Goal: Communication & Community: Ask a question

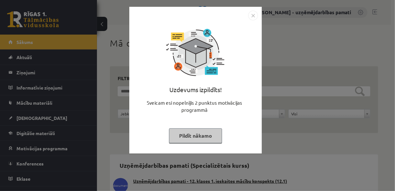
click at [27, 71] on div "Uzdevums izpildīts! Sveicam esi nopelnījis 2 punktus motivācijas programmā Pild…" at bounding box center [197, 95] width 395 height 191
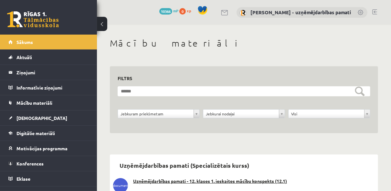
click at [27, 71] on legend "Ziņojumi 0" at bounding box center [52, 72] width 72 height 15
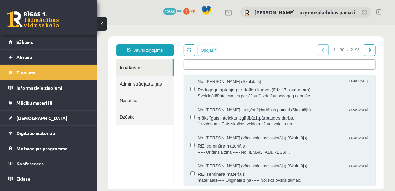
click at [132, 69] on link "Ienākošie" at bounding box center [144, 67] width 56 height 16
click at [154, 83] on link "Administrācijas ziņas" at bounding box center [144, 83] width 57 height 16
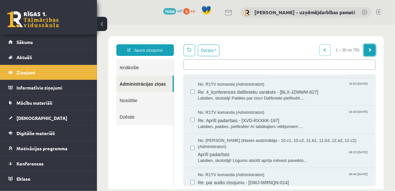
click at [368, 48] on span at bounding box center [370, 50] width 4 height 4
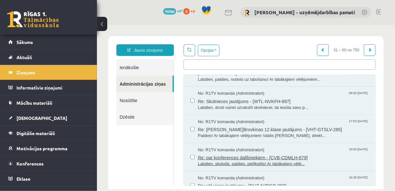
scroll to position [310, 0]
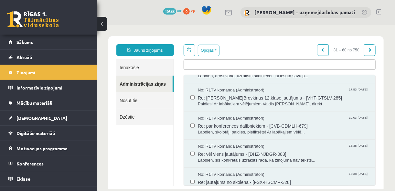
click at [129, 65] on link "Ienākošie" at bounding box center [144, 67] width 57 height 16
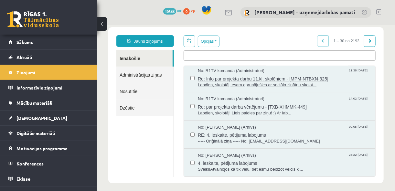
scroll to position [0, 0]
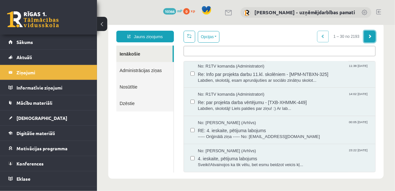
click at [369, 34] on link at bounding box center [370, 36] width 12 height 12
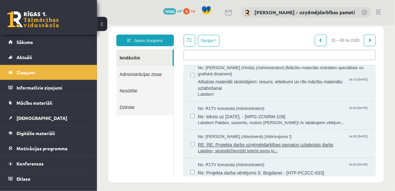
scroll to position [14, 0]
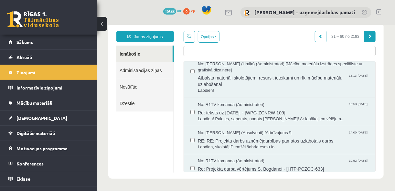
click at [368, 38] on span at bounding box center [370, 36] width 4 height 4
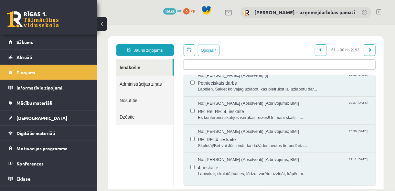
scroll to position [673, 0]
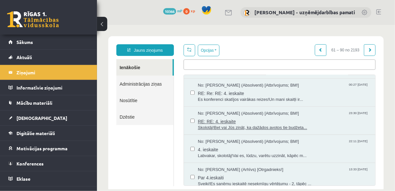
click at [243, 130] on span "Skolotāj!Bet vai Jūs zināt, ka dažādos avotos tie budžeta..." at bounding box center [283, 127] width 171 height 6
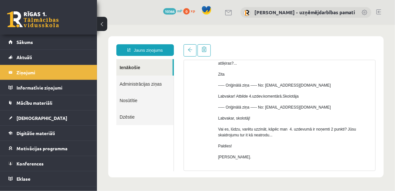
scroll to position [39, 0]
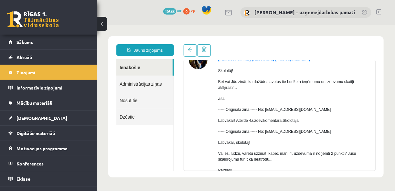
click at [129, 66] on link "Ienākošie" at bounding box center [144, 67] width 56 height 16
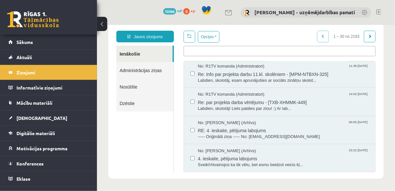
scroll to position [14, 0]
click at [368, 36] on span at bounding box center [370, 36] width 4 height 4
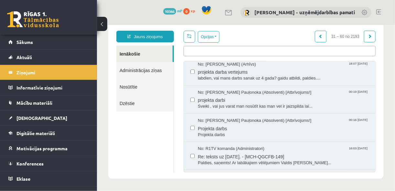
scroll to position [614, 0]
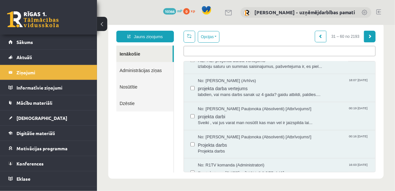
click at [368, 34] on span at bounding box center [370, 36] width 4 height 4
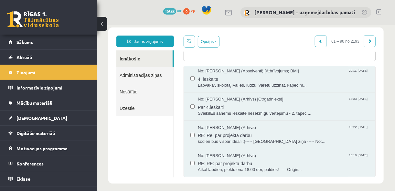
scroll to position [14, 0]
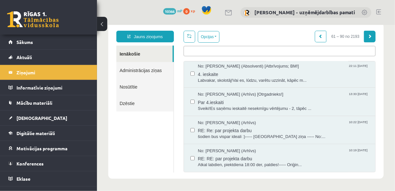
click at [368, 37] on span at bounding box center [370, 36] width 4 height 4
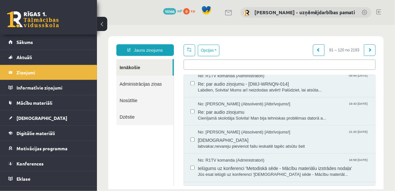
scroll to position [595, 0]
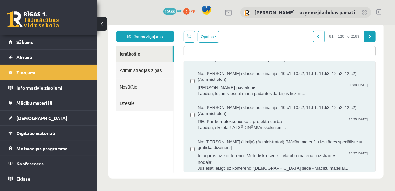
click at [370, 35] on link at bounding box center [370, 36] width 12 height 12
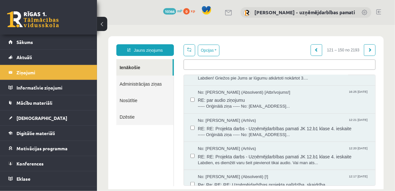
scroll to position [78, 0]
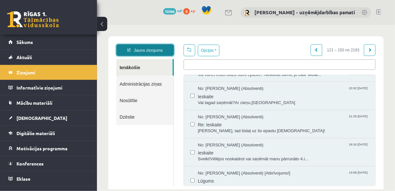
click at [140, 49] on link "Jauns ziņojums" at bounding box center [145, 50] width 58 height 12
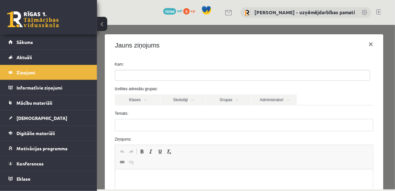
click at [140, 77] on ul at bounding box center [242, 75] width 255 height 10
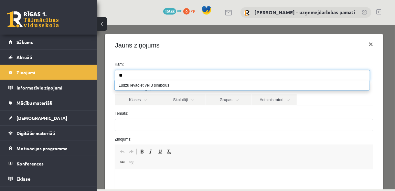
type input "*"
click at [278, 96] on link "Administratori" at bounding box center [273, 99] width 45 height 11
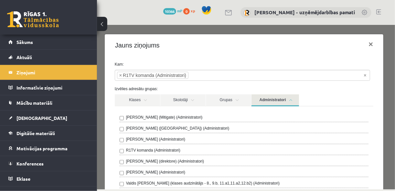
click at [339, 91] on label "Izvēlies adresātu grupas:" at bounding box center [244, 89] width 269 height 6
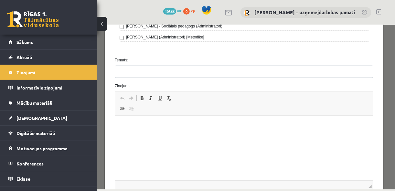
scroll to position [310, 0]
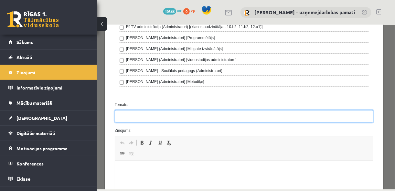
click at [138, 110] on input "Temats:" at bounding box center [243, 116] width 259 height 12
click at [147, 112] on input "**********" at bounding box center [243, 116] width 259 height 12
type input "**********"
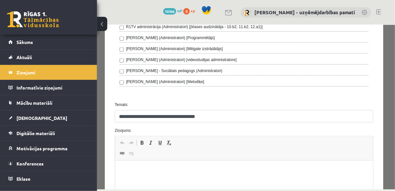
click at [131, 166] on html at bounding box center [244, 171] width 258 height 20
click at [138, 171] on p "**********" at bounding box center [242, 170] width 242 height 7
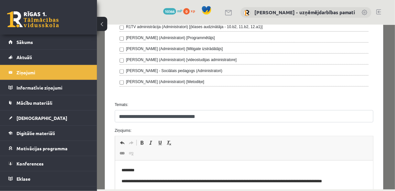
click at [287, 180] on p "**********" at bounding box center [242, 181] width 242 height 7
click at [315, 180] on p "**********" at bounding box center [242, 181] width 242 height 7
click at [128, 181] on p "**********" at bounding box center [242, 181] width 242 height 7
click at [201, 179] on p "**********" at bounding box center [242, 181] width 242 height 7
click at [263, 179] on p "**********" at bounding box center [242, 181] width 242 height 7
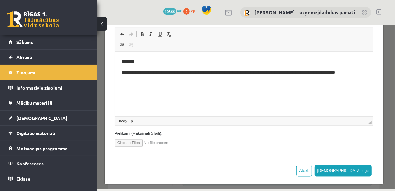
scroll to position [419, 0]
click at [357, 166] on button "[DEMOGRAPHIC_DATA] ziņu" at bounding box center [343, 171] width 58 height 12
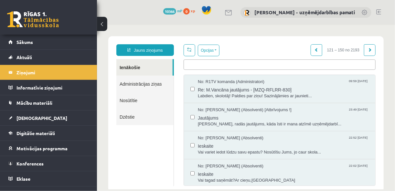
scroll to position [0, 0]
